Goal: Communication & Community: Participate in discussion

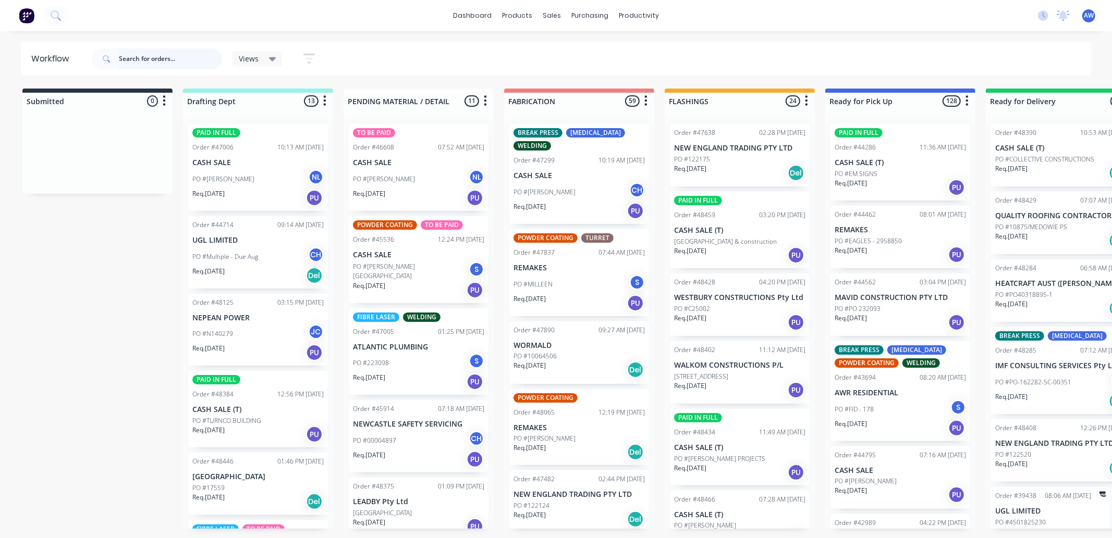
click at [143, 58] on input "text" at bounding box center [170, 58] width 103 height 21
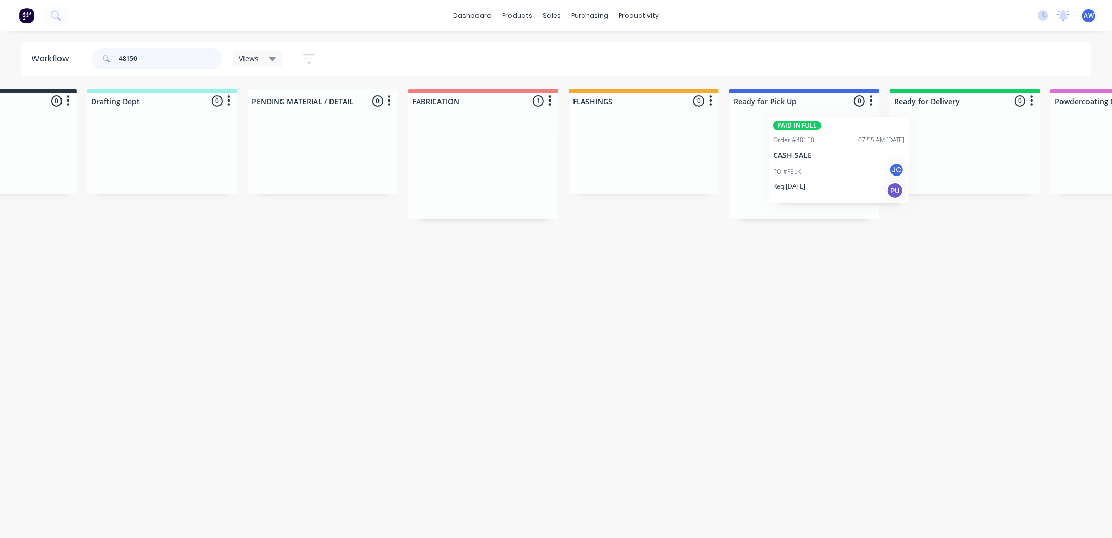
scroll to position [0, 96]
drag, startPoint x: 553, startPoint y: 171, endPoint x: 771, endPoint y: 197, distance: 219.9
click at [775, 190] on div "Submitted 0 Sort By Created date Required date Order number Customer name Most …" at bounding box center [765, 154] width 1738 height 131
type input "48150"
click at [770, 189] on p "Req. 09/10/25" at bounding box center [754, 193] width 32 height 9
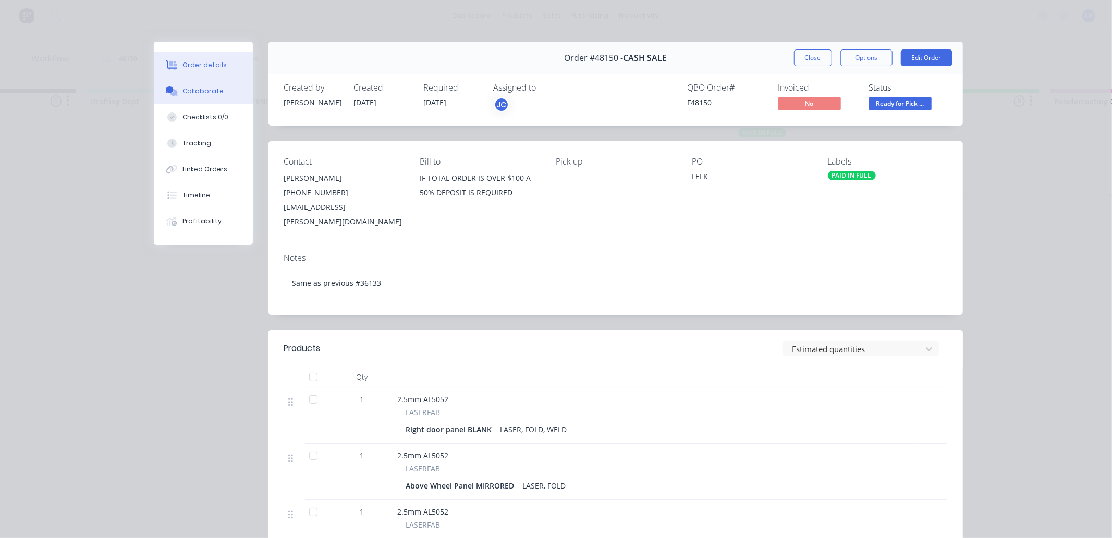
click at [197, 90] on div "Collaborate" at bounding box center [202, 91] width 41 height 9
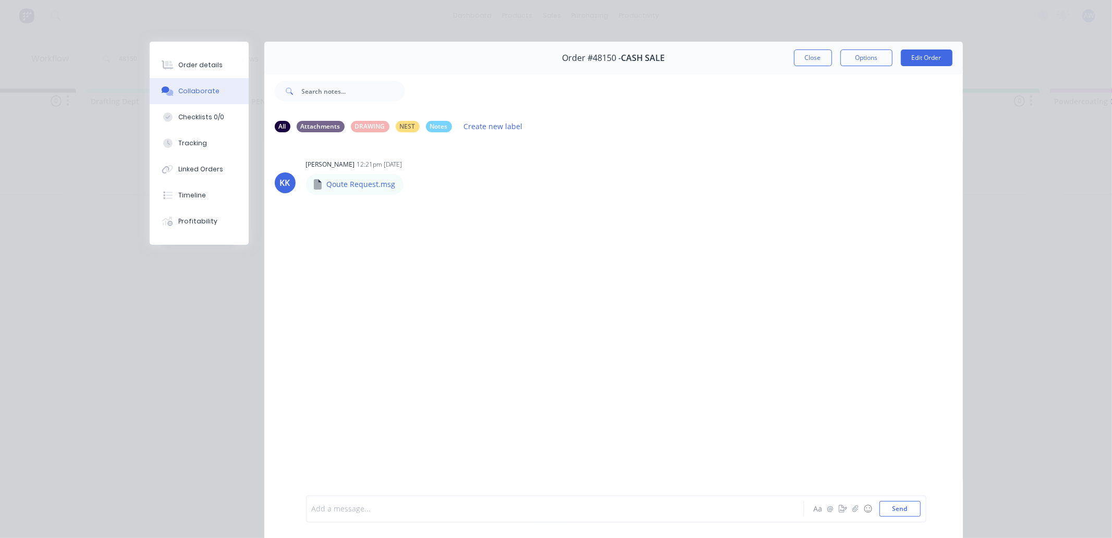
drag, startPoint x: 339, startPoint y: 507, endPoint x: 331, endPoint y: 504, distance: 8.4
click at [339, 508] on div at bounding box center [540, 509] width 456 height 11
drag, startPoint x: 799, startPoint y: 59, endPoint x: 734, endPoint y: 91, distance: 72.5
click at [799, 60] on button "Close" at bounding box center [813, 58] width 38 height 17
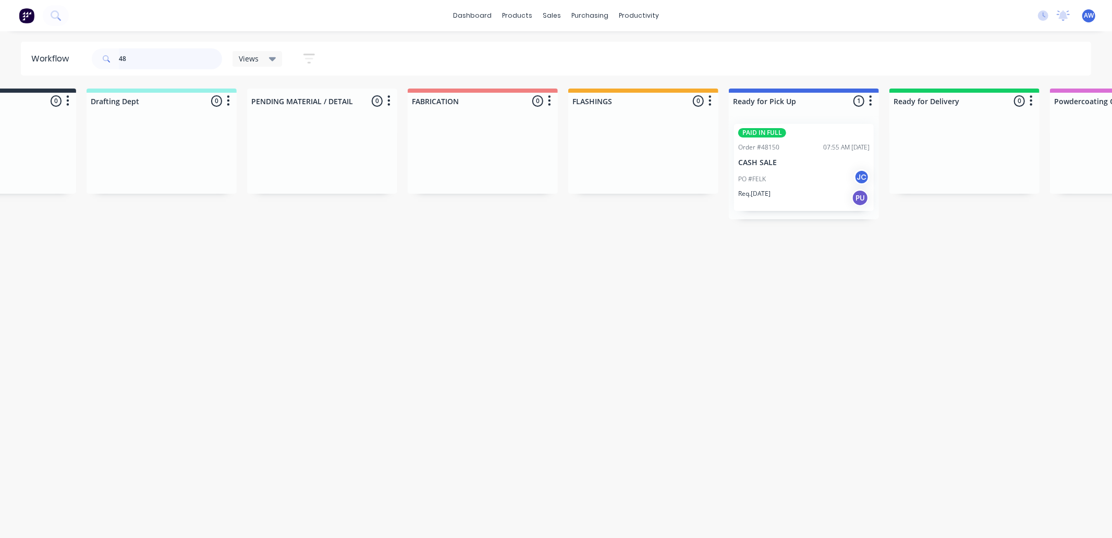
type input "4"
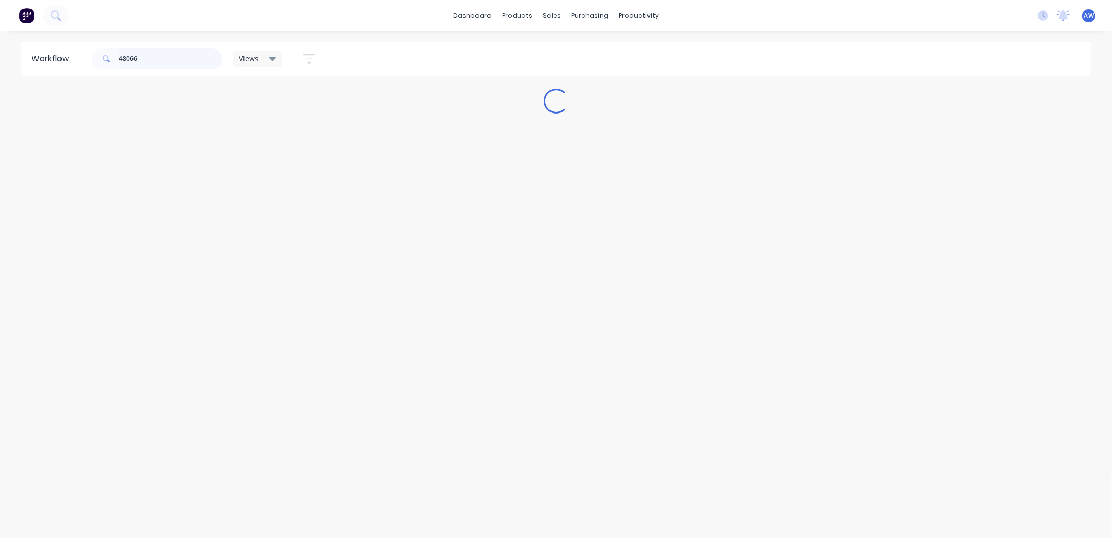
scroll to position [0, 0]
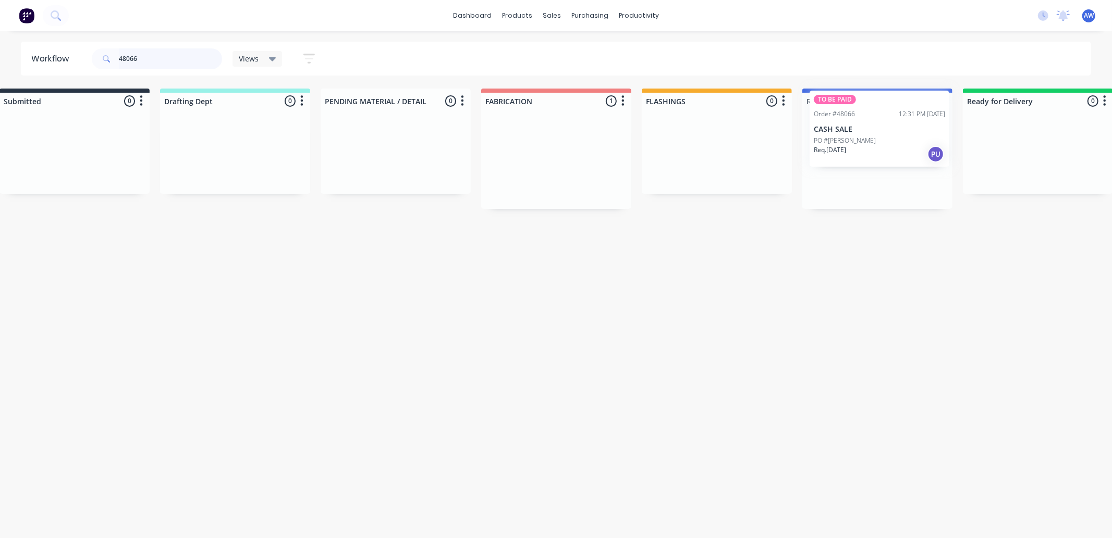
drag, startPoint x: 559, startPoint y: 152, endPoint x: 864, endPoint y: 144, distance: 304.5
click at [862, 145] on div "Submitted 0 Sort By Created date Required date Order number Customer name Most …" at bounding box center [838, 149] width 1738 height 120
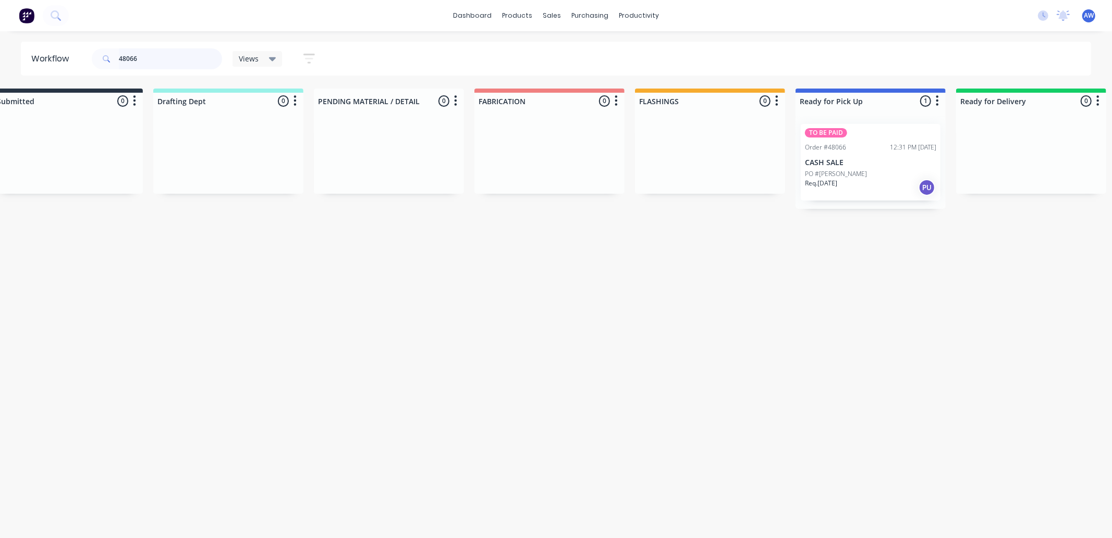
type input "48066"
click at [864, 143] on div "Order #48066 12:31 PM 24/09/25" at bounding box center [870, 147] width 131 height 9
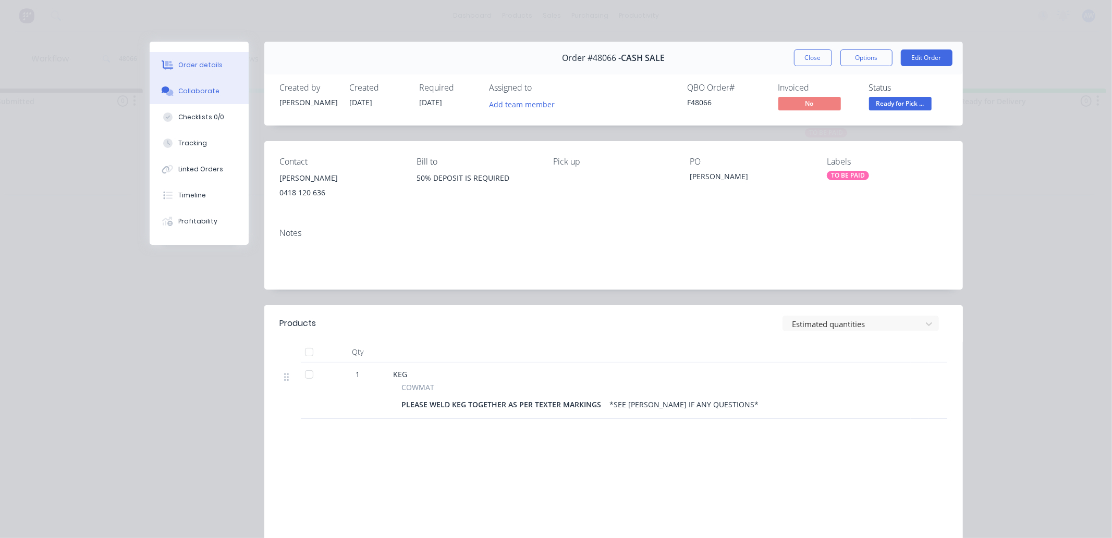
click at [196, 85] on button "Collaborate" at bounding box center [199, 91] width 99 height 26
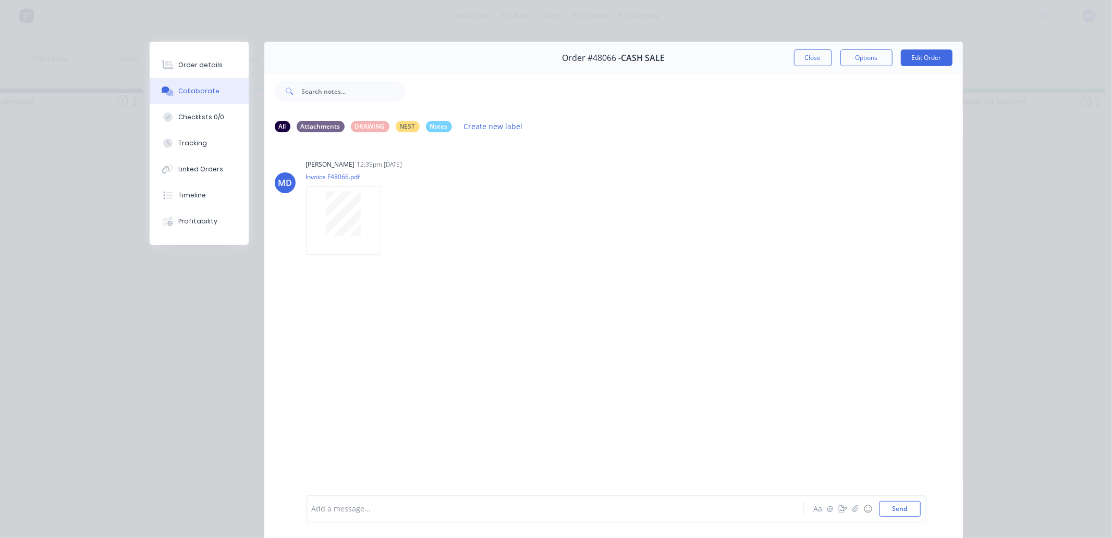
click at [355, 509] on div at bounding box center [540, 509] width 456 height 11
click at [815, 57] on button "Close" at bounding box center [813, 58] width 38 height 17
